Goal: Entertainment & Leisure: Consume media (video, audio)

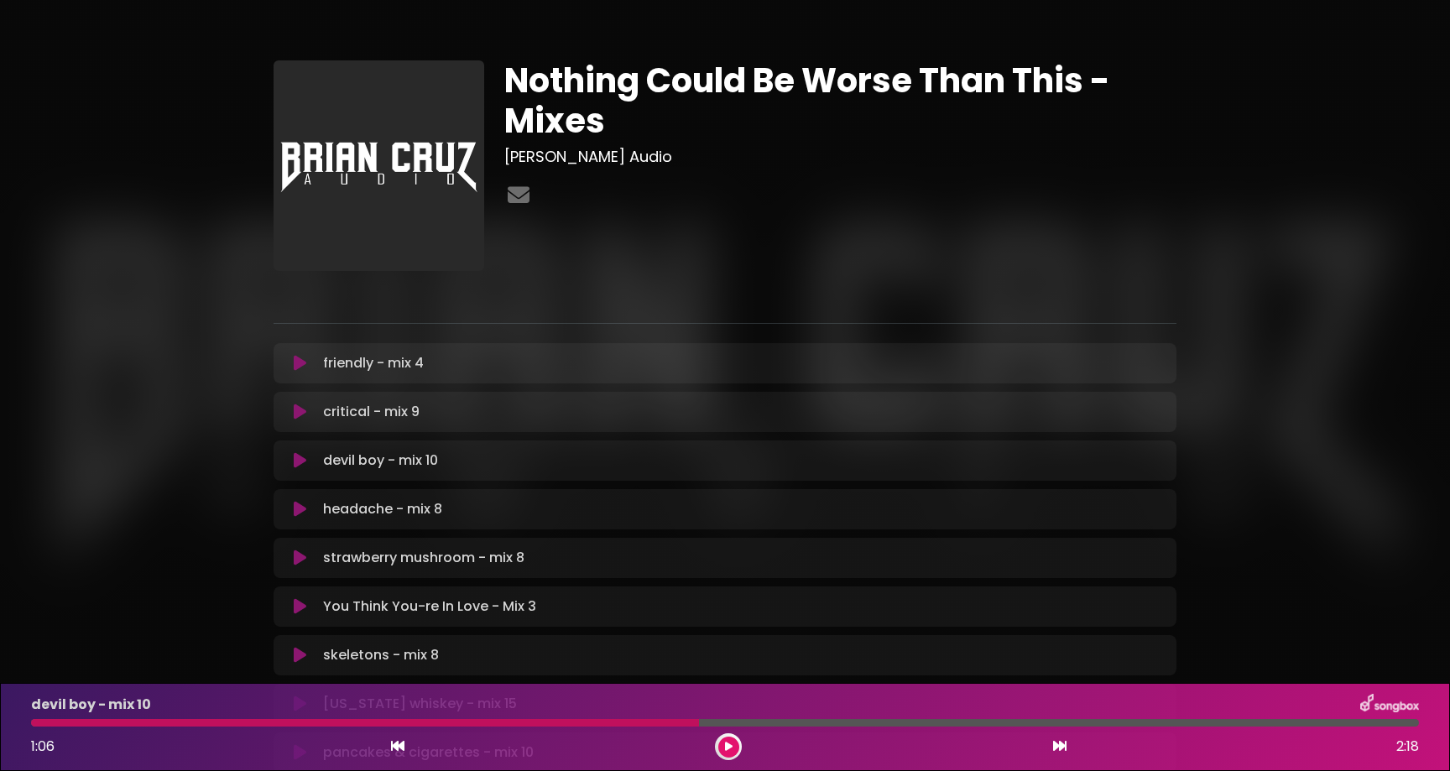
scroll to position [346, 0]
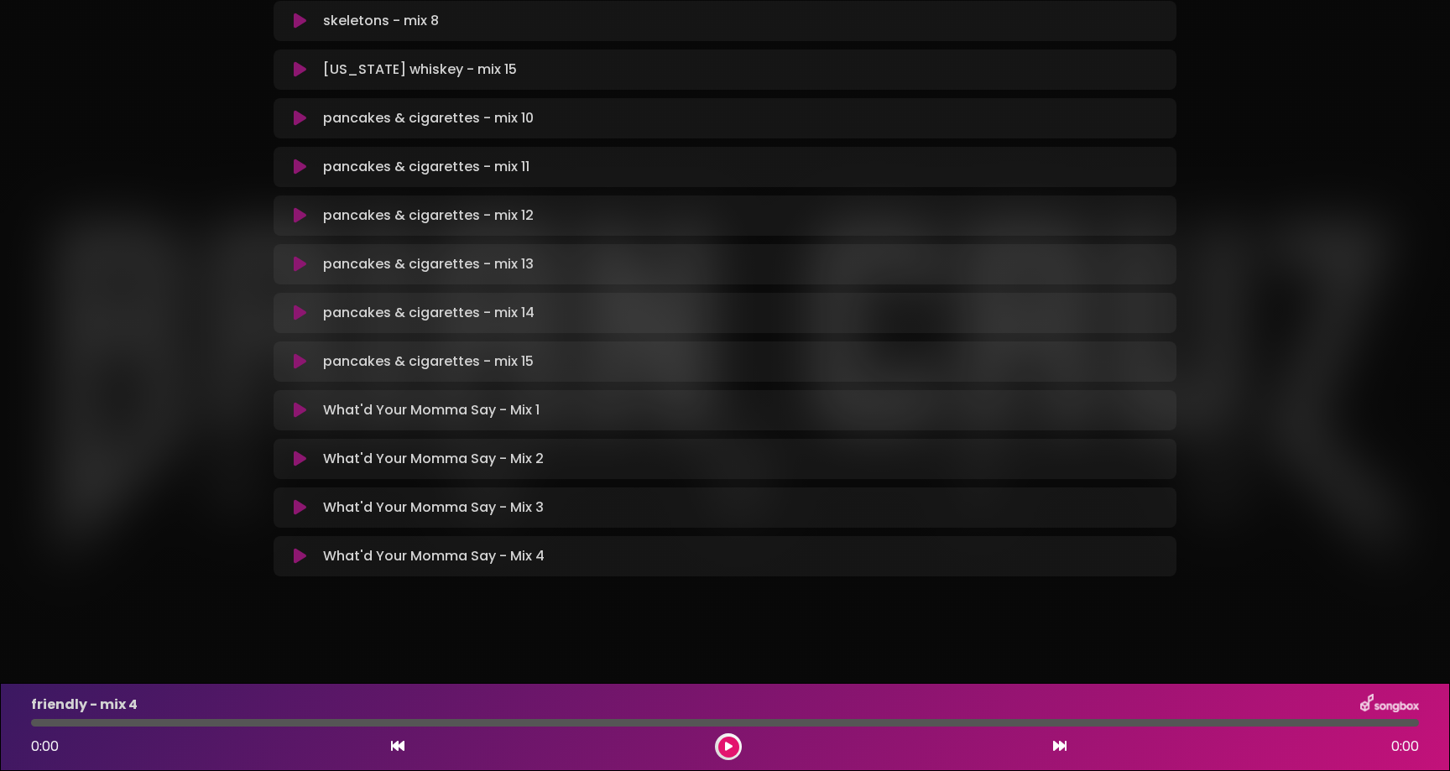
click at [296, 556] on icon at bounding box center [300, 556] width 13 height 17
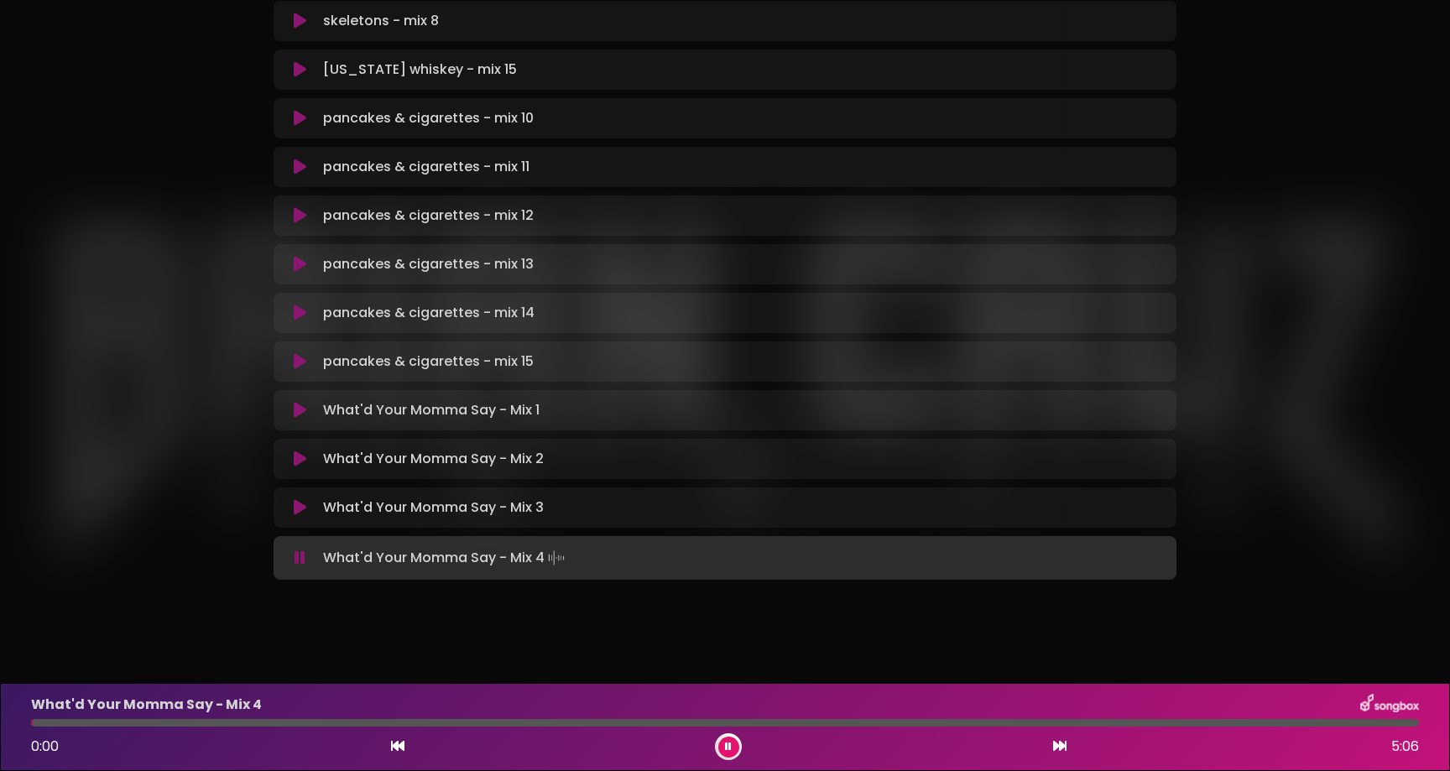
click at [133, 723] on div at bounding box center [725, 723] width 1388 height 8
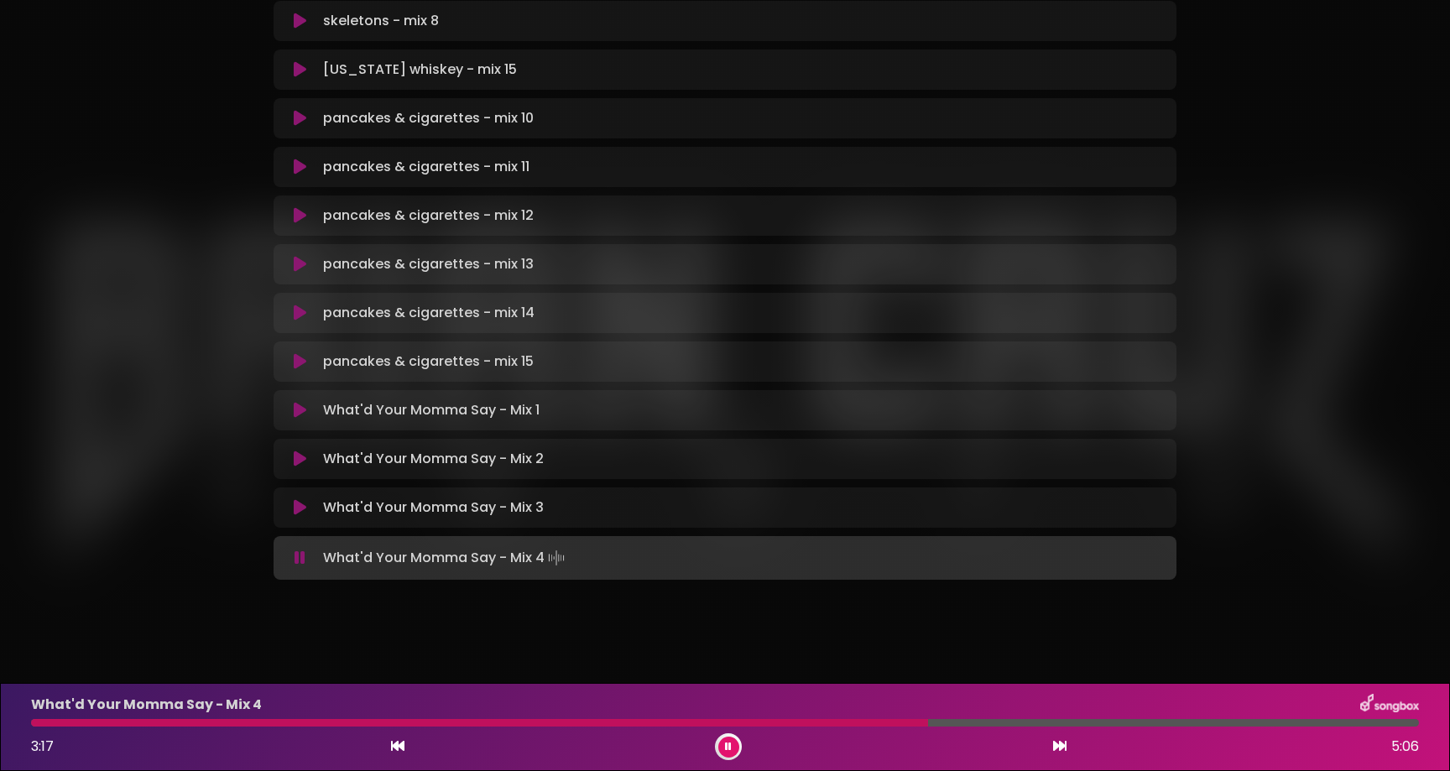
click at [729, 744] on icon at bounding box center [728, 747] width 7 height 10
